Goal: Task Accomplishment & Management: Manage account settings

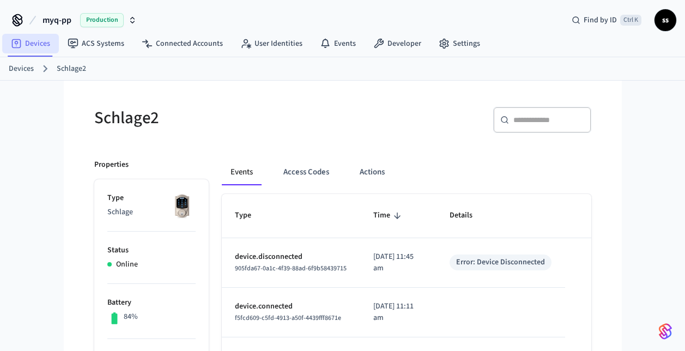
click at [38, 49] on link "Devices" at bounding box center [30, 44] width 57 height 20
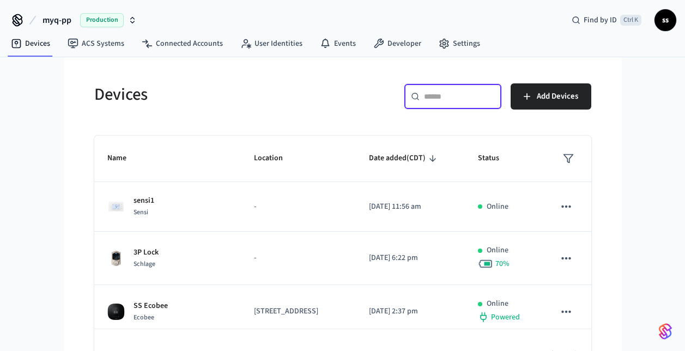
click at [465, 96] on input "text" at bounding box center [459, 96] width 71 height 11
paste input "**********"
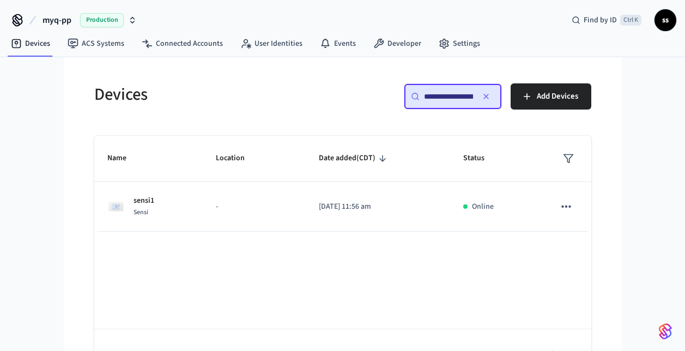
scroll to position [0, 83]
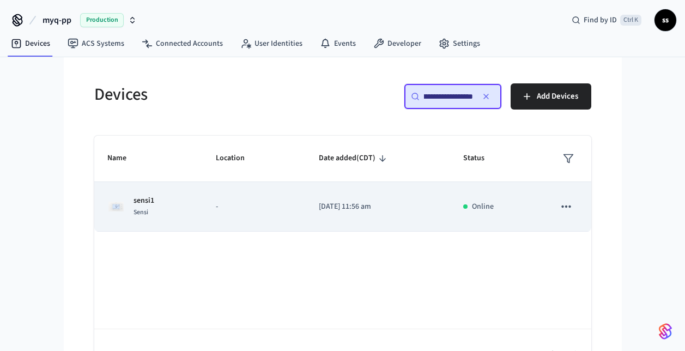
type input "**********"
click at [238, 213] on td "-" at bounding box center [254, 207] width 103 height 50
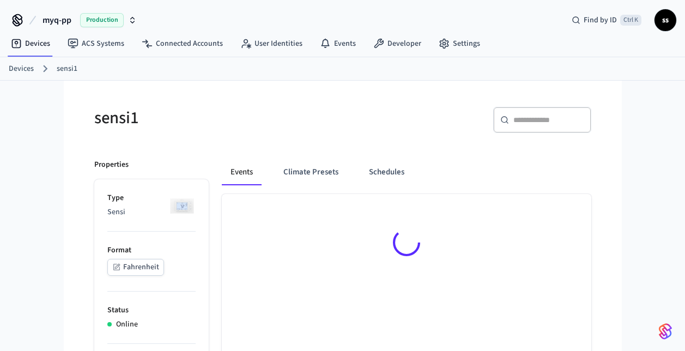
scroll to position [65, 0]
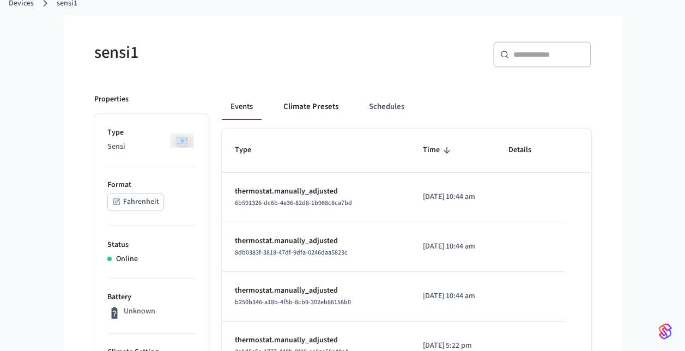
click at [322, 108] on button "Climate Presets" at bounding box center [311, 107] width 73 height 26
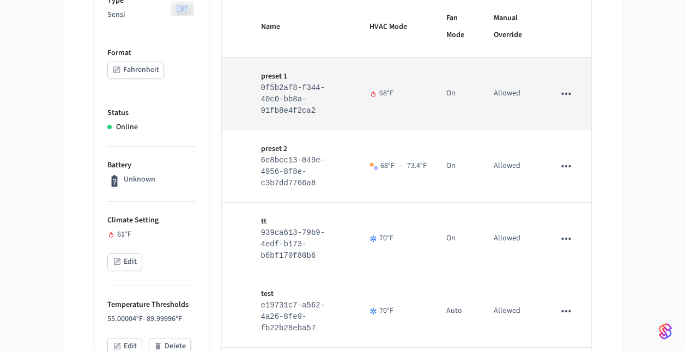
scroll to position [198, 0]
click at [571, 93] on icon "sticky table" at bounding box center [566, 93] width 14 height 14
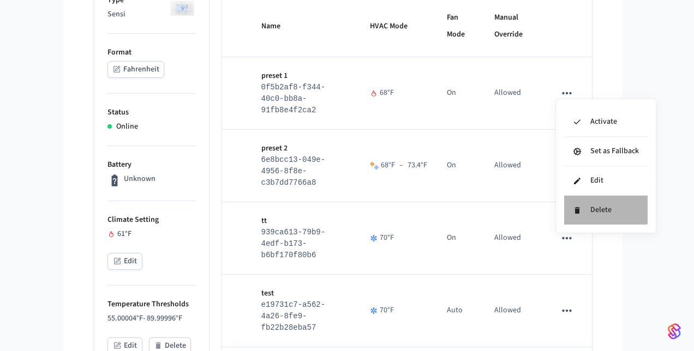
click at [598, 207] on li "Delete" at bounding box center [605, 210] width 83 height 29
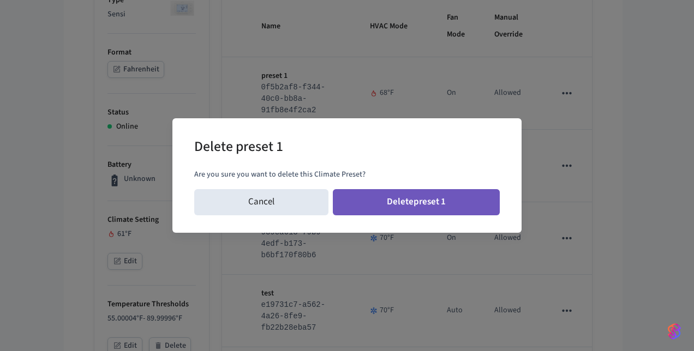
click at [447, 209] on button "Delete preset 1" at bounding box center [416, 202] width 167 height 26
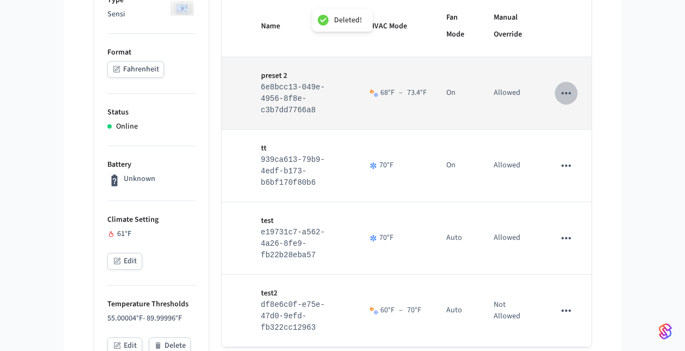
click at [569, 86] on icon "sticky table" at bounding box center [566, 93] width 14 height 14
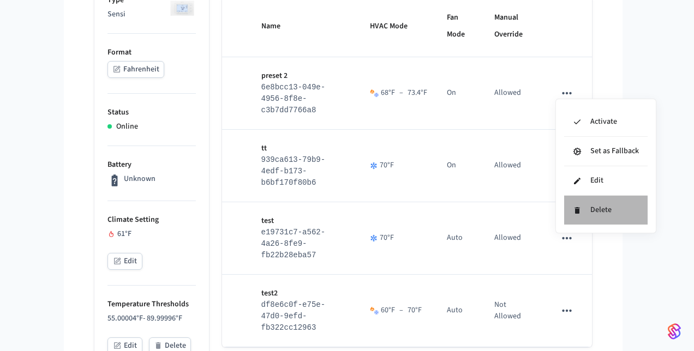
click at [601, 210] on li "Delete" at bounding box center [605, 210] width 83 height 29
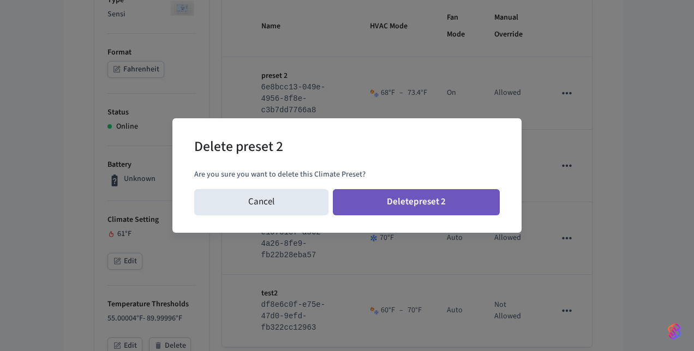
click at [456, 202] on button "Delete preset 2" at bounding box center [416, 202] width 167 height 26
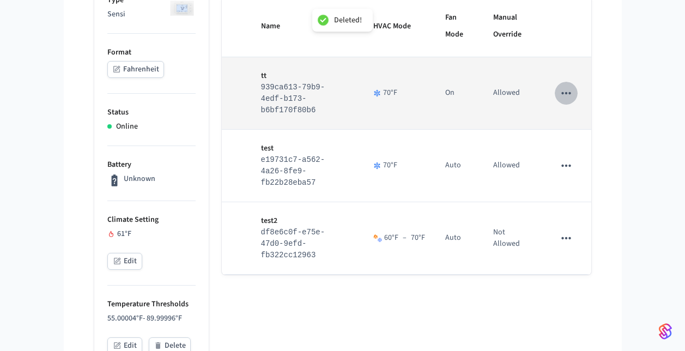
click at [569, 91] on icon "sticky table" at bounding box center [566, 93] width 14 height 14
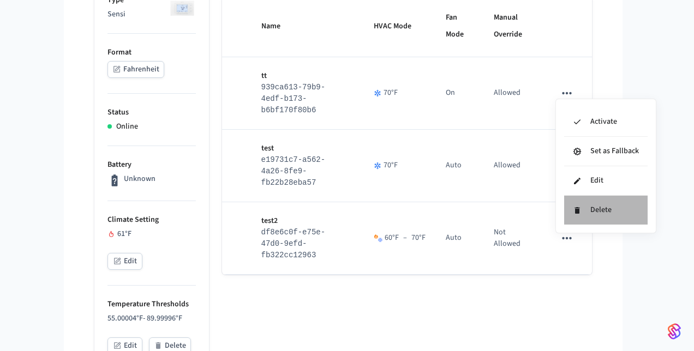
click at [611, 203] on li "Delete" at bounding box center [605, 210] width 83 height 29
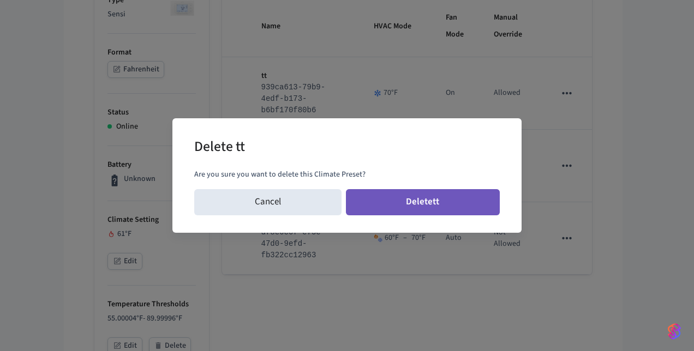
click at [446, 197] on button "Delete tt" at bounding box center [423, 202] width 154 height 26
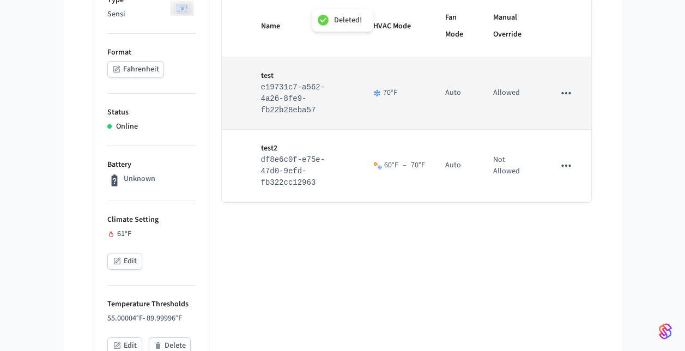
click at [574, 89] on button "sticky table" at bounding box center [566, 93] width 23 height 23
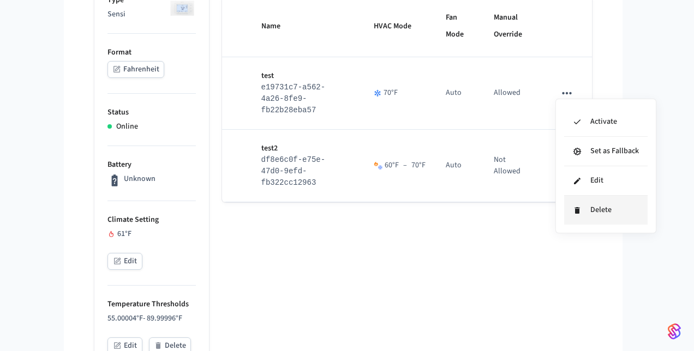
click at [588, 212] on li "Delete" at bounding box center [605, 210] width 83 height 29
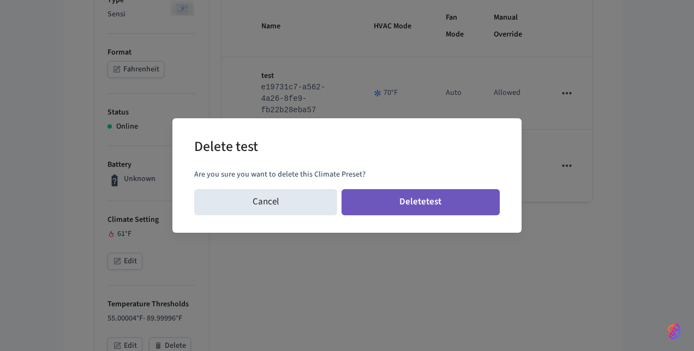
click at [454, 209] on button "Delete test" at bounding box center [420, 202] width 159 height 26
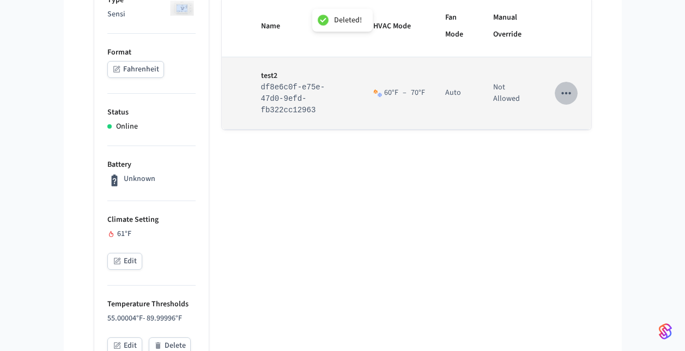
click at [564, 91] on icon "sticky table" at bounding box center [566, 93] width 14 height 14
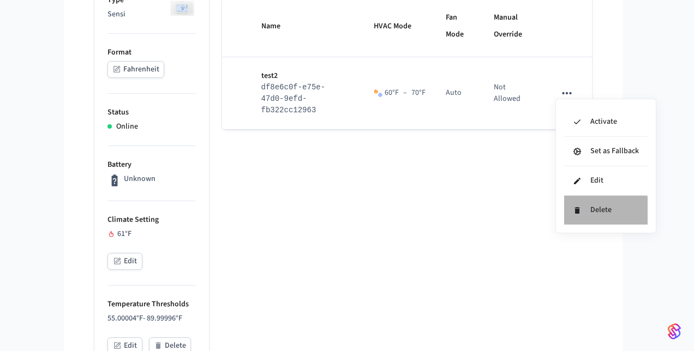
click at [586, 214] on li "Delete" at bounding box center [605, 210] width 83 height 29
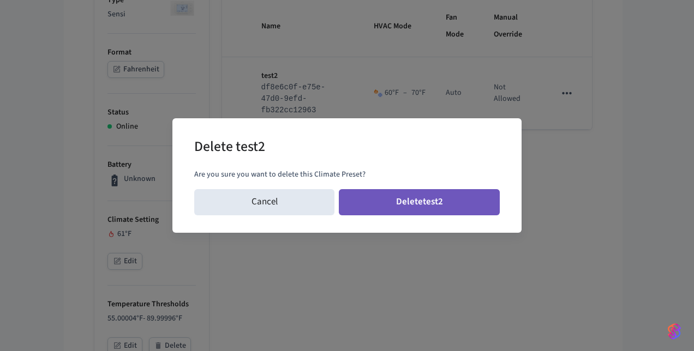
click at [447, 199] on button "Delete test2" at bounding box center [419, 202] width 161 height 26
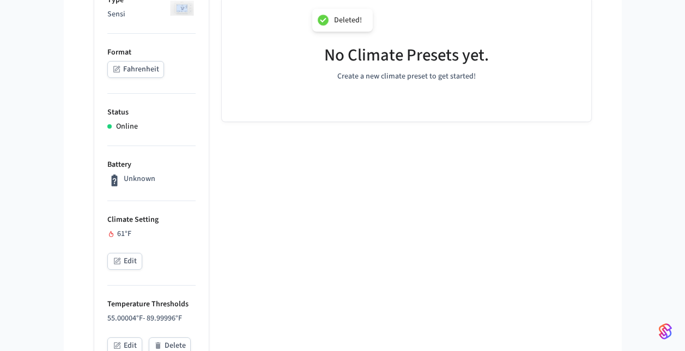
scroll to position [0, 0]
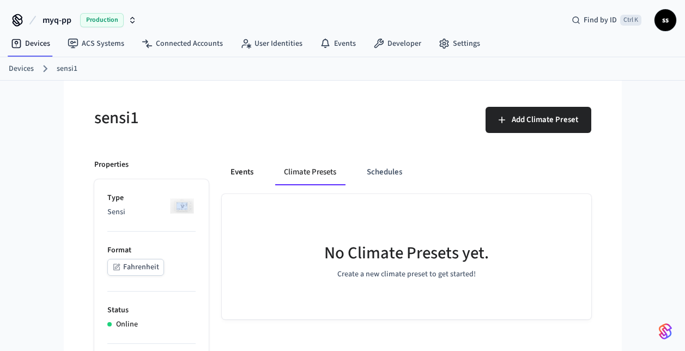
click at [242, 165] on button "Events" at bounding box center [242, 172] width 40 height 26
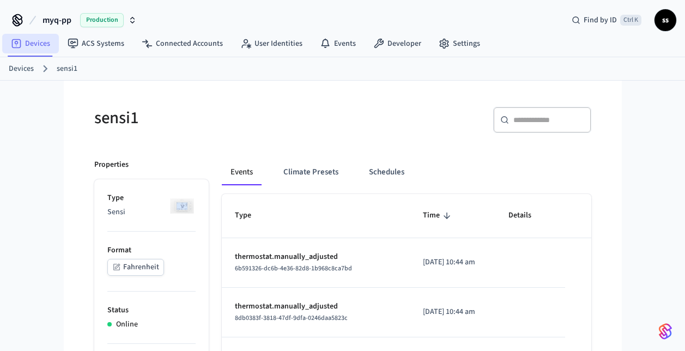
click at [30, 46] on link "Devices" at bounding box center [30, 44] width 57 height 20
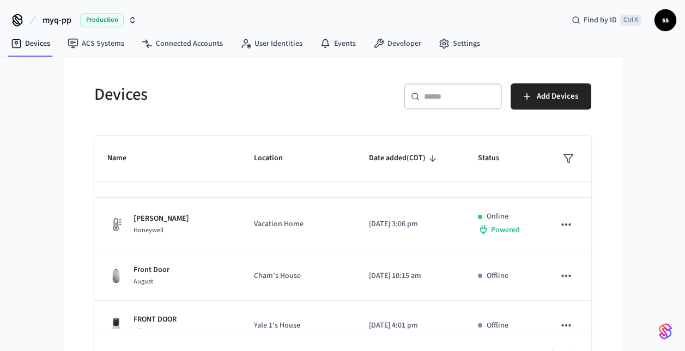
scroll to position [194, 0]
click at [442, 102] on div "​ ​" at bounding box center [453, 96] width 98 height 26
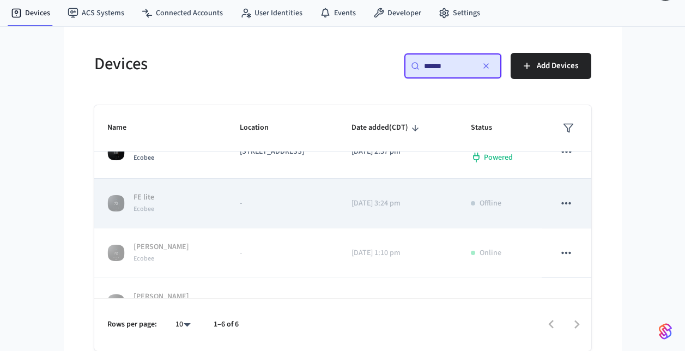
scroll to position [0, 0]
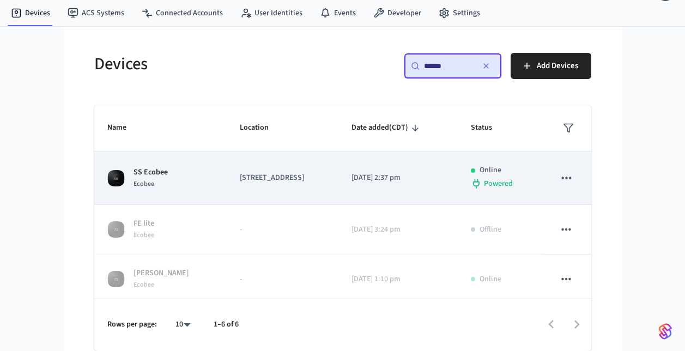
type input "******"
click at [331, 184] on td "[STREET_ADDRESS]" at bounding box center [283, 178] width 112 height 53
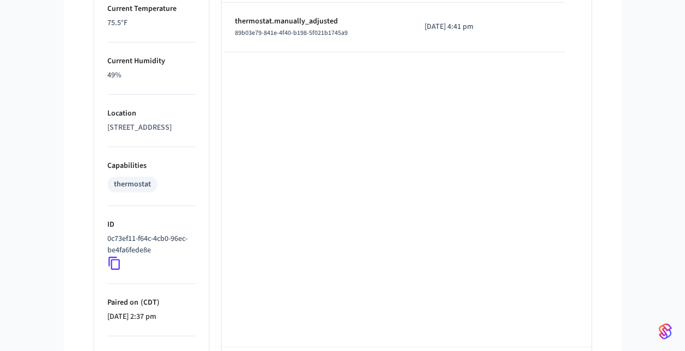
scroll to position [742, 0]
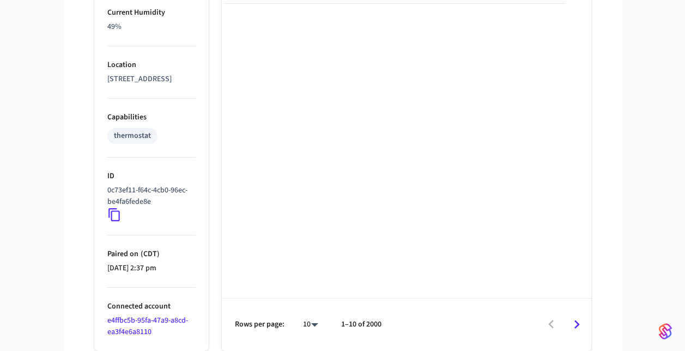
click at [116, 216] on icon at bounding box center [114, 215] width 14 height 14
